Goal: Task Accomplishment & Management: Complete application form

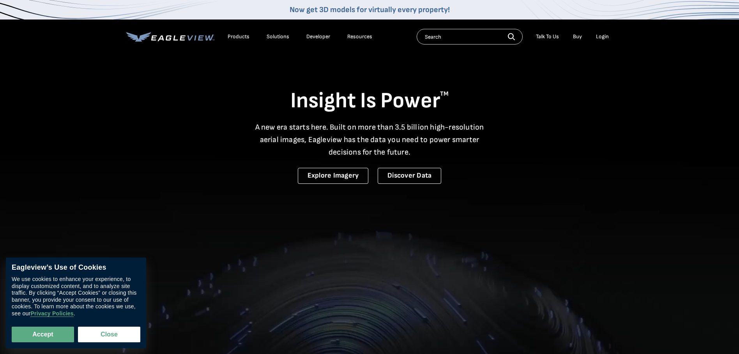
click at [605, 35] on div "Login" at bounding box center [602, 36] width 13 height 7
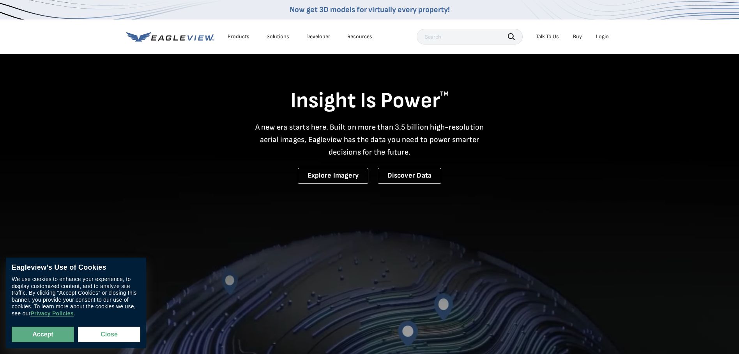
click at [603, 34] on div "Login" at bounding box center [602, 36] width 13 height 7
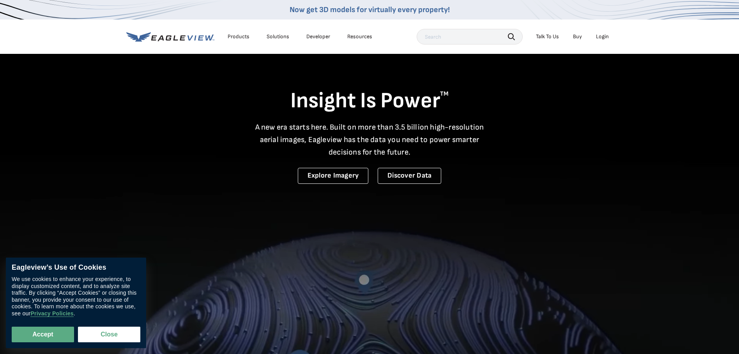
click at [607, 34] on div "Login" at bounding box center [602, 36] width 13 height 7
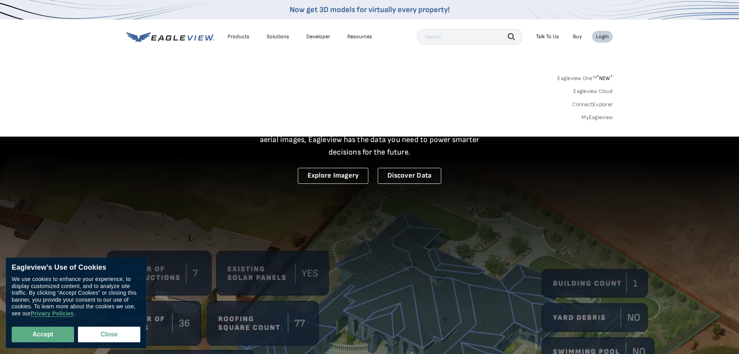
click at [596, 78] on link "Eagleview One™ * NEW *" at bounding box center [584, 77] width 55 height 9
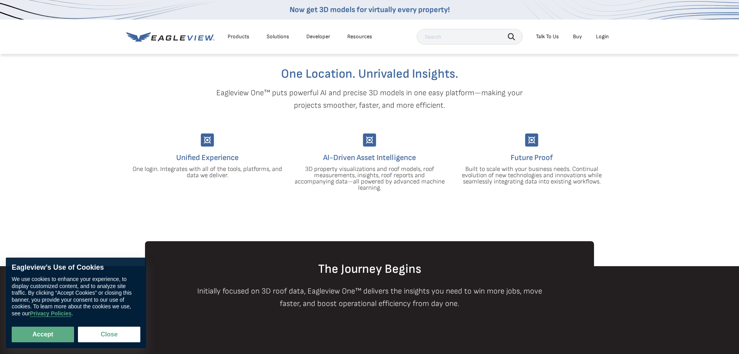
scroll to position [196, 0]
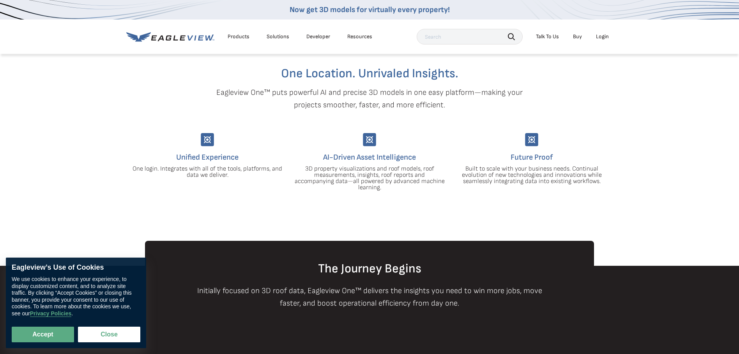
click at [606, 35] on div "Login" at bounding box center [602, 36] width 13 height 7
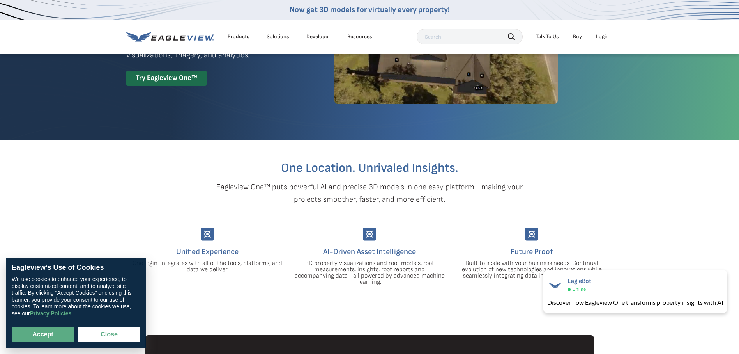
scroll to position [0, 0]
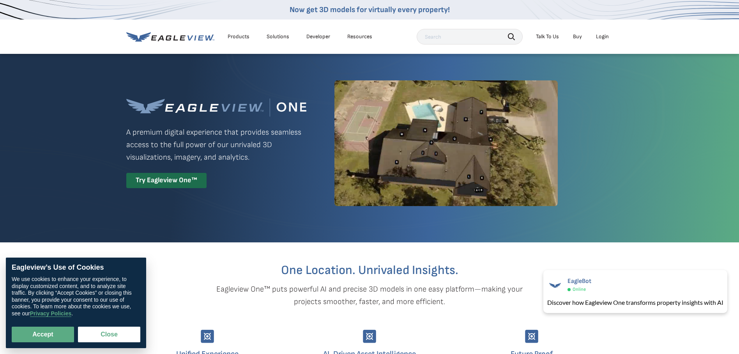
click at [604, 35] on div "Login" at bounding box center [602, 36] width 13 height 7
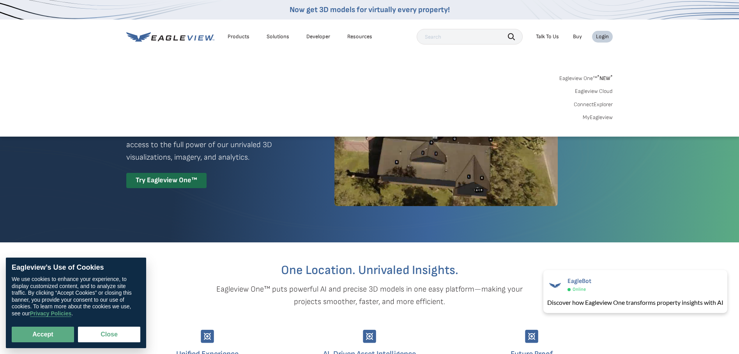
click at [600, 118] on link "MyEagleview" at bounding box center [598, 117] width 30 height 7
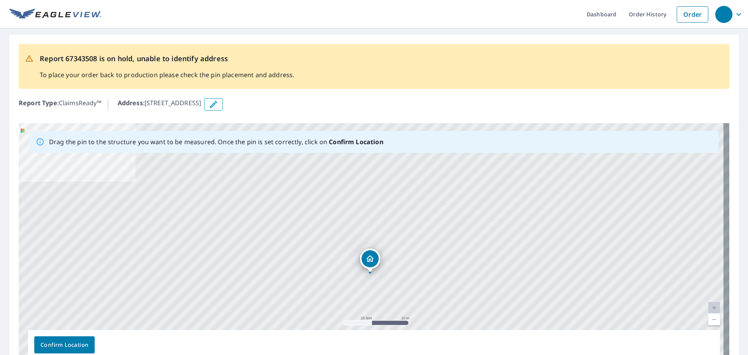
drag, startPoint x: 371, startPoint y: 230, endPoint x: 370, endPoint y: 259, distance: 28.5
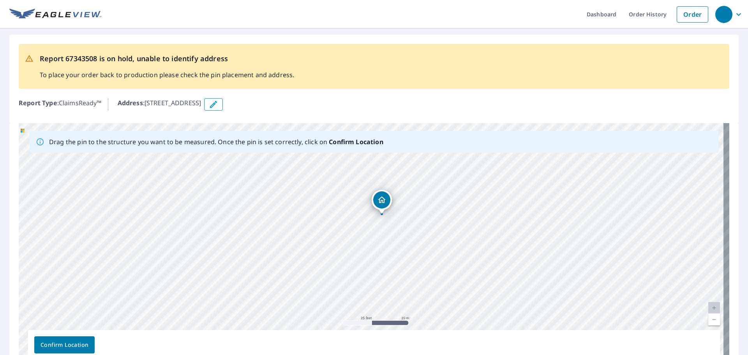
drag, startPoint x: 269, startPoint y: 259, endPoint x: 279, endPoint y: 230, distance: 31.4
click at [279, 230] on div "[STREET_ADDRESS]" at bounding box center [374, 245] width 711 height 244
drag, startPoint x: 485, startPoint y: 226, endPoint x: 445, endPoint y: 189, distance: 54.6
click at [445, 189] on div "[STREET_ADDRESS]" at bounding box center [374, 245] width 711 height 244
drag, startPoint x: 403, startPoint y: 168, endPoint x: 374, endPoint y: 306, distance: 140.1
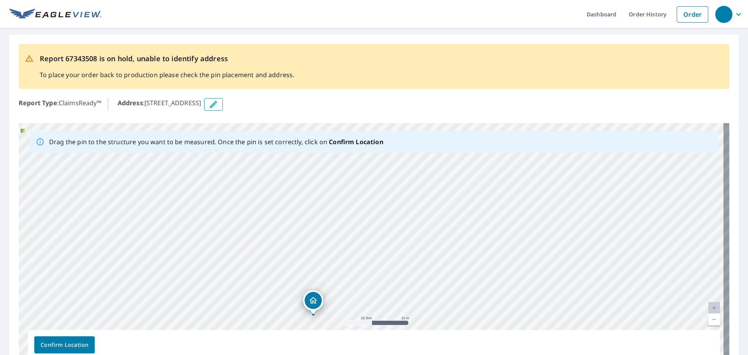
click at [374, 306] on div "[STREET_ADDRESS]" at bounding box center [374, 245] width 711 height 244
drag, startPoint x: 415, startPoint y: 194, endPoint x: 400, endPoint y: 193, distance: 15.2
click at [400, 193] on div "[STREET_ADDRESS]" at bounding box center [374, 245] width 711 height 244
drag, startPoint x: 416, startPoint y: 253, endPoint x: 400, endPoint y: 154, distance: 100.3
click at [400, 154] on div "[STREET_ADDRESS]" at bounding box center [374, 245] width 711 height 244
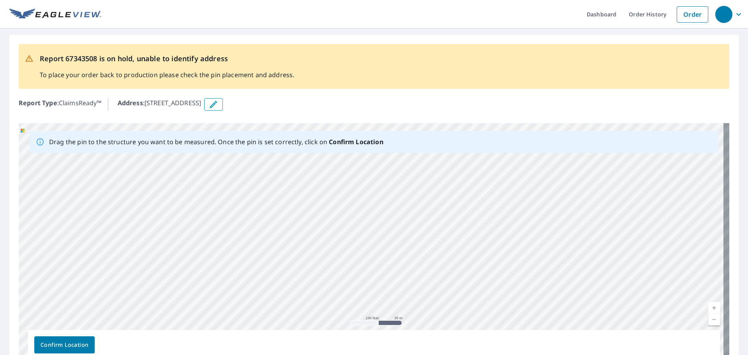
drag, startPoint x: 408, startPoint y: 237, endPoint x: 434, endPoint y: 175, distance: 67.1
click at [434, 175] on div "[STREET_ADDRESS]" at bounding box center [374, 245] width 711 height 244
drag, startPoint x: 491, startPoint y: 177, endPoint x: 400, endPoint y: 258, distance: 121.5
click at [400, 258] on div "[STREET_ADDRESS]" at bounding box center [374, 245] width 711 height 244
drag, startPoint x: 252, startPoint y: 254, endPoint x: 276, endPoint y: 187, distance: 71.1
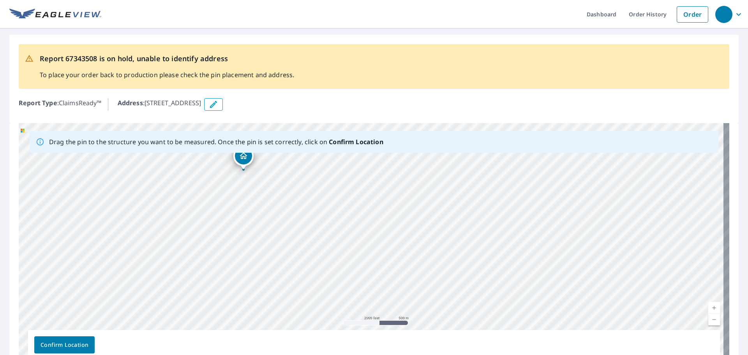
click at [276, 187] on div "[STREET_ADDRESS]" at bounding box center [374, 245] width 711 height 244
drag, startPoint x: 292, startPoint y: 157, endPoint x: 312, endPoint y: 226, distance: 71.8
click at [312, 226] on div "[STREET_ADDRESS]" at bounding box center [374, 245] width 711 height 244
drag, startPoint x: 321, startPoint y: 225, endPoint x: 319, endPoint y: 201, distance: 23.9
click at [319, 201] on div "[STREET_ADDRESS]" at bounding box center [374, 245] width 711 height 244
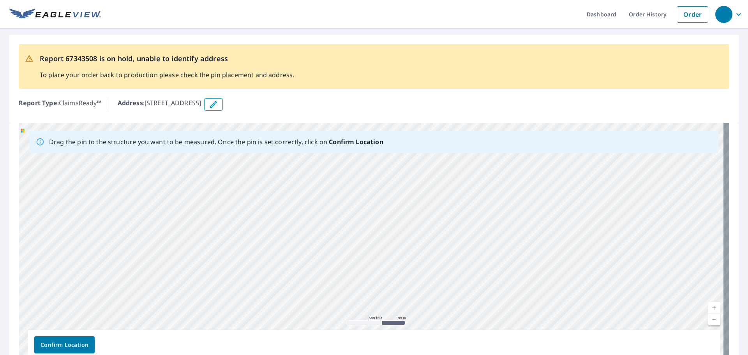
drag, startPoint x: 346, startPoint y: 257, endPoint x: 303, endPoint y: 215, distance: 60.1
click at [303, 215] on div "[STREET_ADDRESS]" at bounding box center [374, 245] width 711 height 244
drag, startPoint x: 410, startPoint y: 202, endPoint x: 438, endPoint y: 169, distance: 43.4
click at [438, 169] on div "[STREET_ADDRESS]" at bounding box center [374, 245] width 711 height 244
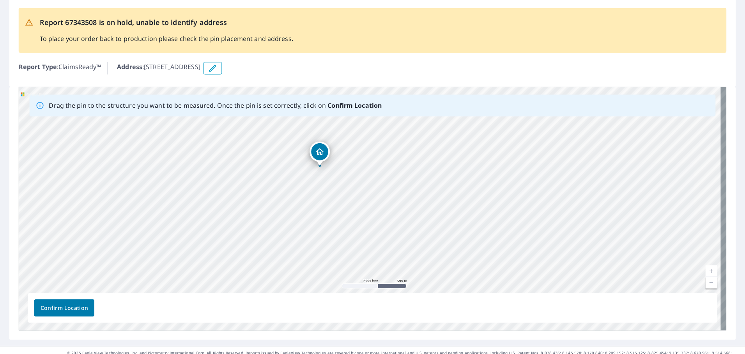
scroll to position [48, 0]
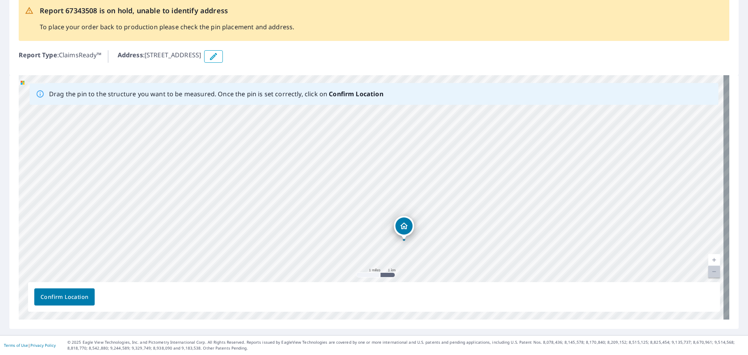
drag, startPoint x: 422, startPoint y: 169, endPoint x: 437, endPoint y: 248, distance: 80.3
click at [437, 248] on div "[STREET_ADDRESS]" at bounding box center [374, 197] width 711 height 244
drag, startPoint x: 444, startPoint y: 140, endPoint x: 449, endPoint y: 208, distance: 68.4
click at [449, 208] on div "[STREET_ADDRESS]" at bounding box center [374, 197] width 711 height 244
drag, startPoint x: 447, startPoint y: 220, endPoint x: 438, endPoint y: 206, distance: 16.3
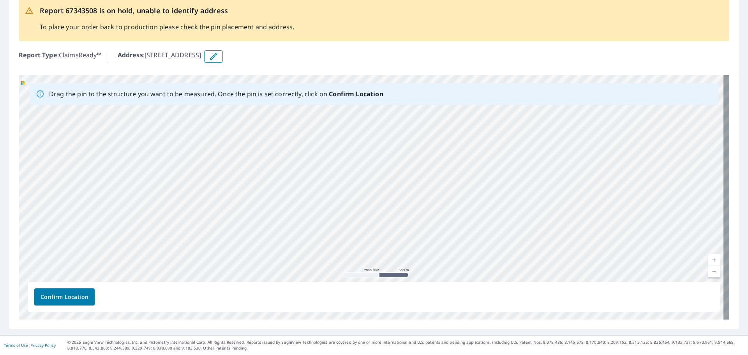
click at [438, 206] on div "[STREET_ADDRESS]" at bounding box center [374, 197] width 711 height 244
drag, startPoint x: 568, startPoint y: 188, endPoint x: 483, endPoint y: 154, distance: 91.3
click at [483, 154] on div "[STREET_ADDRESS]" at bounding box center [374, 197] width 711 height 244
click at [463, 185] on div "[STREET_ADDRESS]" at bounding box center [374, 197] width 711 height 244
drag, startPoint x: 310, startPoint y: 167, endPoint x: 338, endPoint y: 120, distance: 54.9
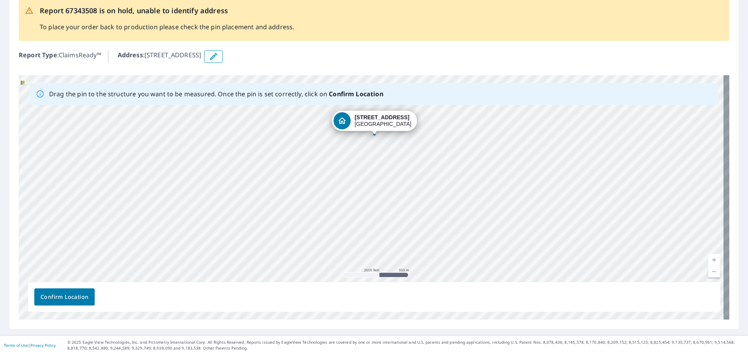
click at [338, 120] on div "[STREET_ADDRESS]" at bounding box center [374, 197] width 711 height 244
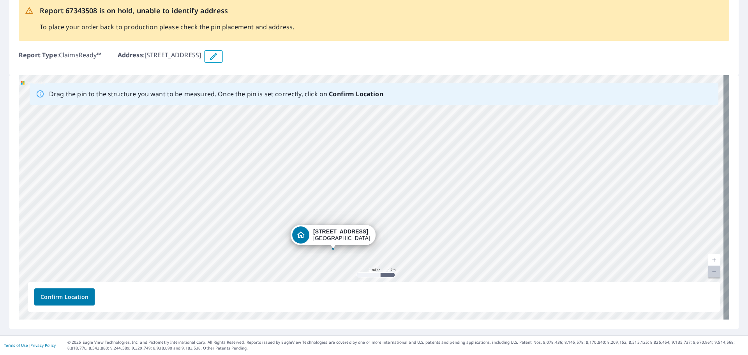
drag, startPoint x: 381, startPoint y: 112, endPoint x: 362, endPoint y: 206, distance: 96.2
click at [362, 206] on div "[STREET_ADDRESS]" at bounding box center [374, 197] width 711 height 244
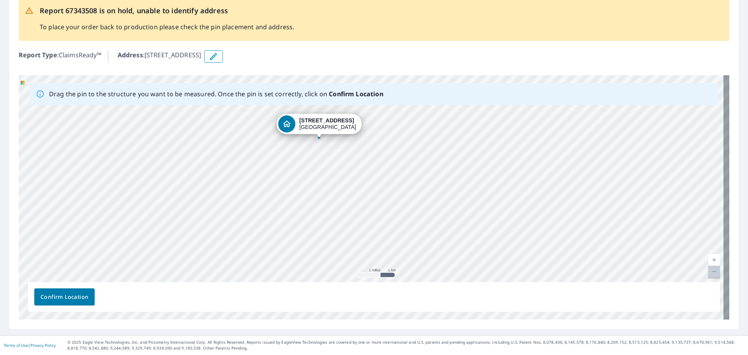
drag, startPoint x: 299, startPoint y: 240, endPoint x: 286, endPoint y: 129, distance: 111.9
click at [286, 129] on div "[STREET_ADDRESS]" at bounding box center [374, 197] width 711 height 244
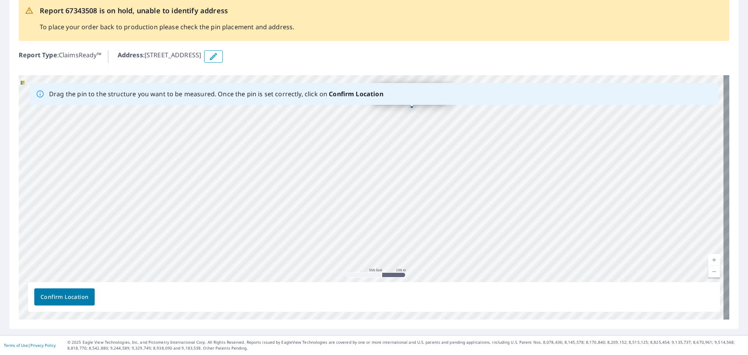
drag, startPoint x: 351, startPoint y: 192, endPoint x: 355, endPoint y: 136, distance: 55.9
click at [355, 136] on div "[STREET_ADDRESS]" at bounding box center [374, 197] width 711 height 244
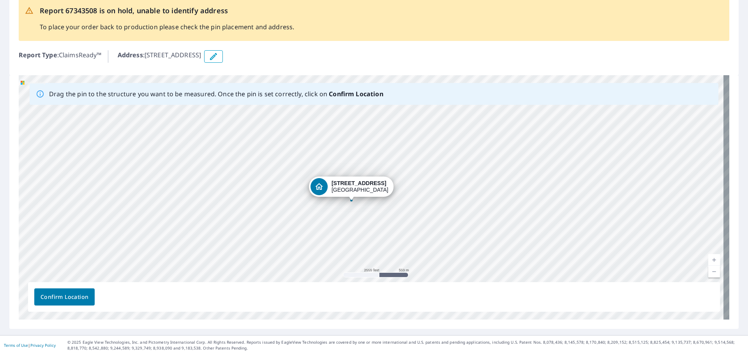
drag, startPoint x: 387, startPoint y: 156, endPoint x: 368, endPoint y: 215, distance: 62.5
click at [368, 215] on div "[STREET_ADDRESS]" at bounding box center [374, 197] width 711 height 244
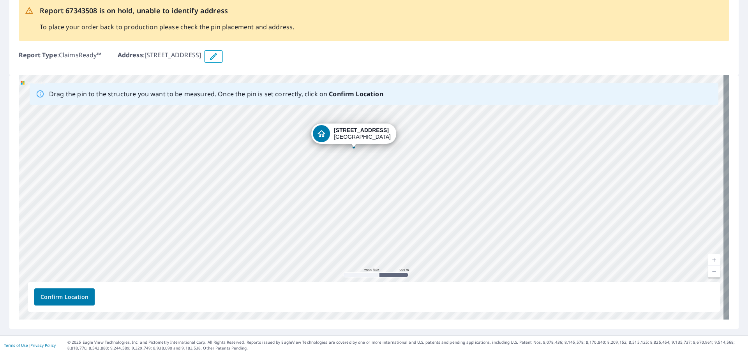
drag, startPoint x: 346, startPoint y: 189, endPoint x: 348, endPoint y: 135, distance: 53.5
click at [348, 135] on div "[STREET_ADDRESS]" at bounding box center [374, 197] width 711 height 244
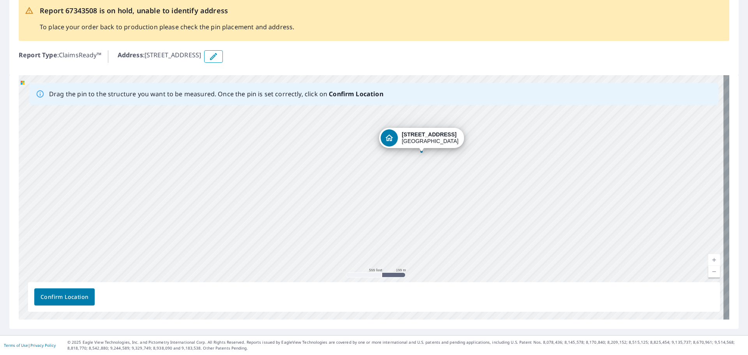
drag, startPoint x: 380, startPoint y: 152, endPoint x: 365, endPoint y: 163, distance: 19.0
click at [365, 163] on div "[STREET_ADDRESS]" at bounding box center [374, 197] width 711 height 244
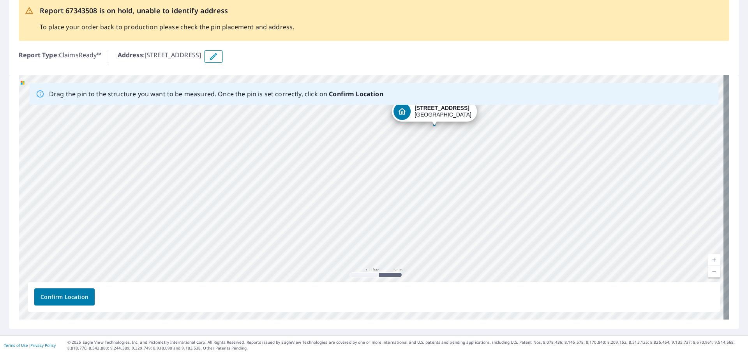
drag, startPoint x: 466, startPoint y: 170, endPoint x: 356, endPoint y: 187, distance: 111.2
click at [356, 187] on div "[STREET_ADDRESS]" at bounding box center [374, 197] width 711 height 244
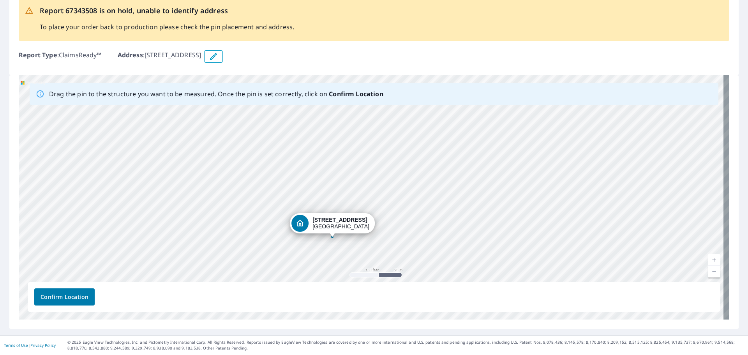
drag, startPoint x: 436, startPoint y: 114, endPoint x: 334, endPoint y: 226, distance: 151.5
click at [334, 226] on div "[STREET_ADDRESS]" at bounding box center [374, 197] width 711 height 244
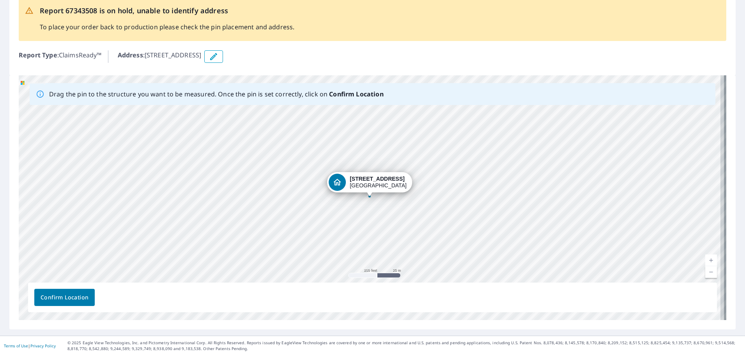
click at [218, 55] on icon "button" at bounding box center [213, 56] width 9 height 9
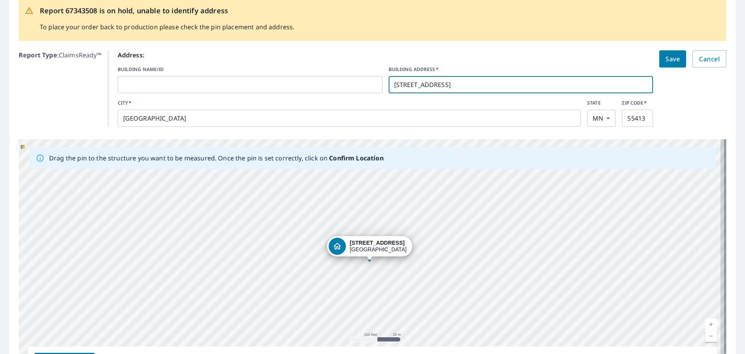
drag, startPoint x: 469, startPoint y: 83, endPoint x: 354, endPoint y: 78, distance: 115.5
click at [354, 78] on div "BUILDING NAME/ID ​ BUILDING ADDRESS   * [STREET_ADDRESS] ​" at bounding box center [386, 79] width 536 height 27
paste input "[STREET_ADDRESS][PERSON_NAME]-"
type input "[STREET_ADDRESS][PERSON_NAME]-"
click at [332, 118] on input "[GEOGRAPHIC_DATA]" at bounding box center [349, 118] width 463 height 22
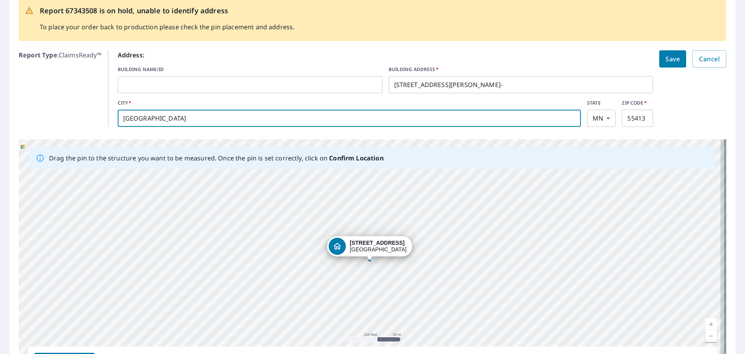
click at [642, 120] on input "55413" at bounding box center [637, 118] width 31 height 22
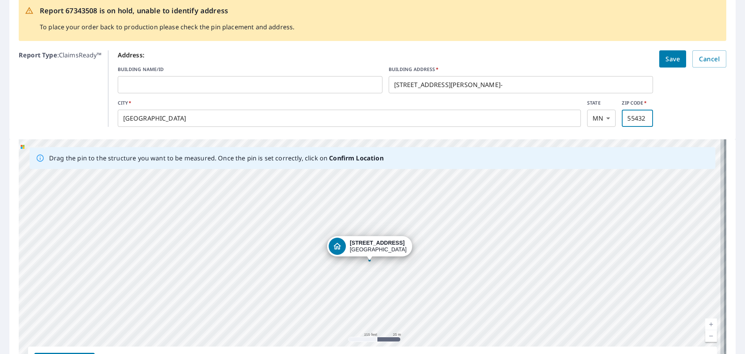
type input "55432"
click at [670, 58] on span "Save" at bounding box center [672, 58] width 14 height 11
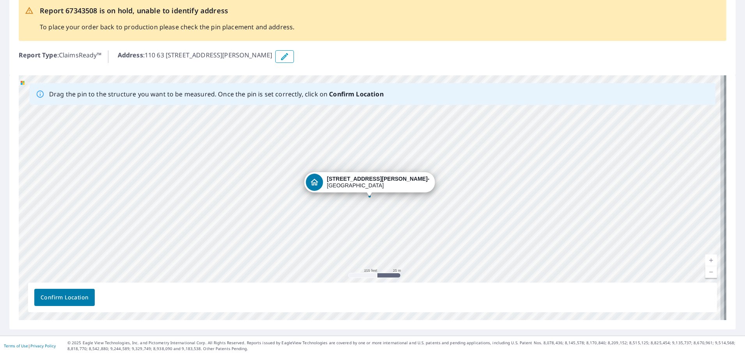
click at [76, 297] on span "Confirm Location" at bounding box center [65, 297] width 48 height 10
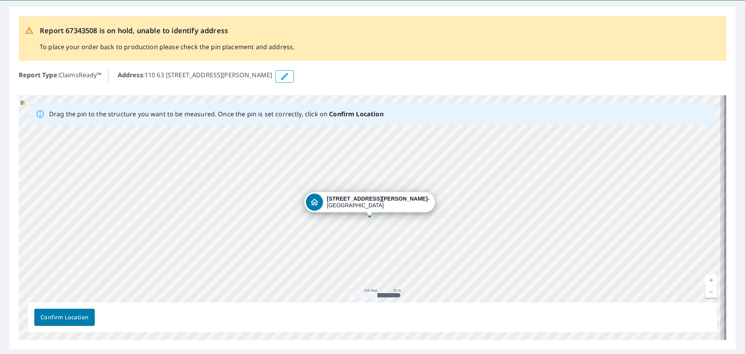
scroll to position [0, 0]
